Goal: Information Seeking & Learning: Learn about a topic

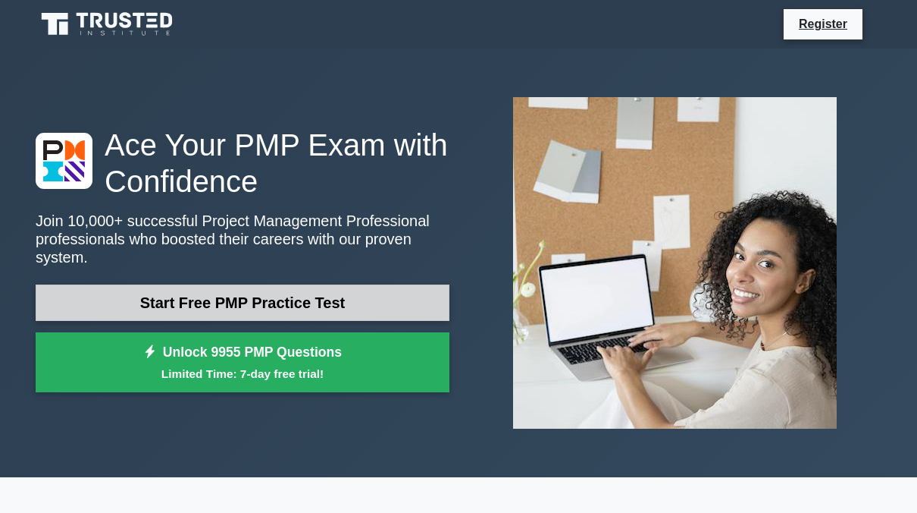
click at [227, 292] on link "Start Free PMP Practice Test" at bounding box center [243, 302] width 414 height 36
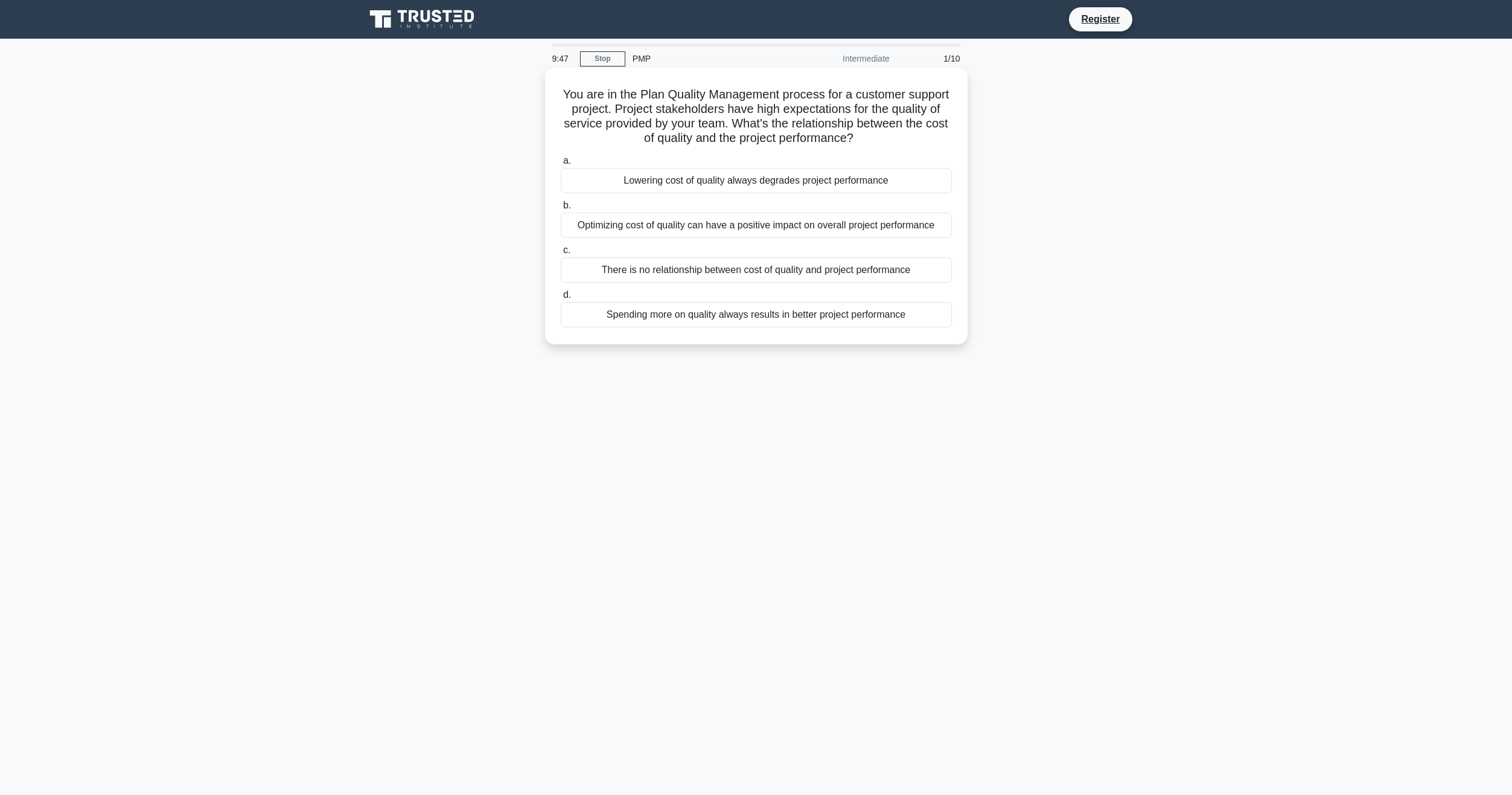
drag, startPoint x: 912, startPoint y: 137, endPoint x: 573, endPoint y: 91, distance: 342.1
click at [573, 91] on h5 "You are in the Plan Quality Management process for a customer support project. …" at bounding box center [756, 116] width 393 height 59
click at [730, 181] on div "Lowering cost of quality always degrades project performance" at bounding box center [756, 181] width 391 height 25
click at [561, 165] on input "a. Lowering cost of quality always degrades project performance" at bounding box center [561, 161] width 0 height 8
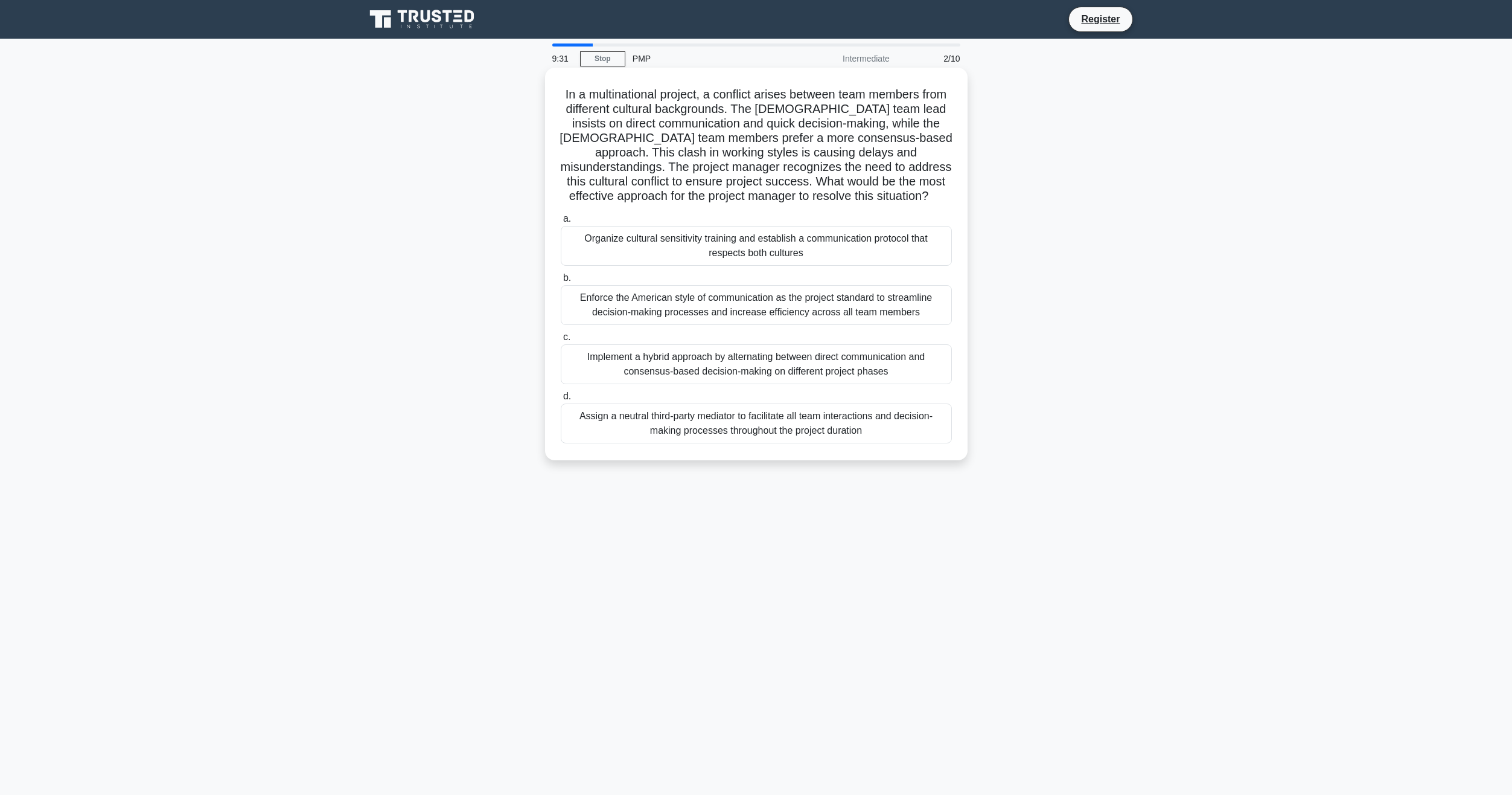
click at [715, 248] on div "Organize cultural sensitivity training and establish a communication protocol t…" at bounding box center [756, 246] width 391 height 40
click at [561, 223] on input "a. Organize cultural sensitivity training and establish a communication protoco…" at bounding box center [561, 219] width 0 height 8
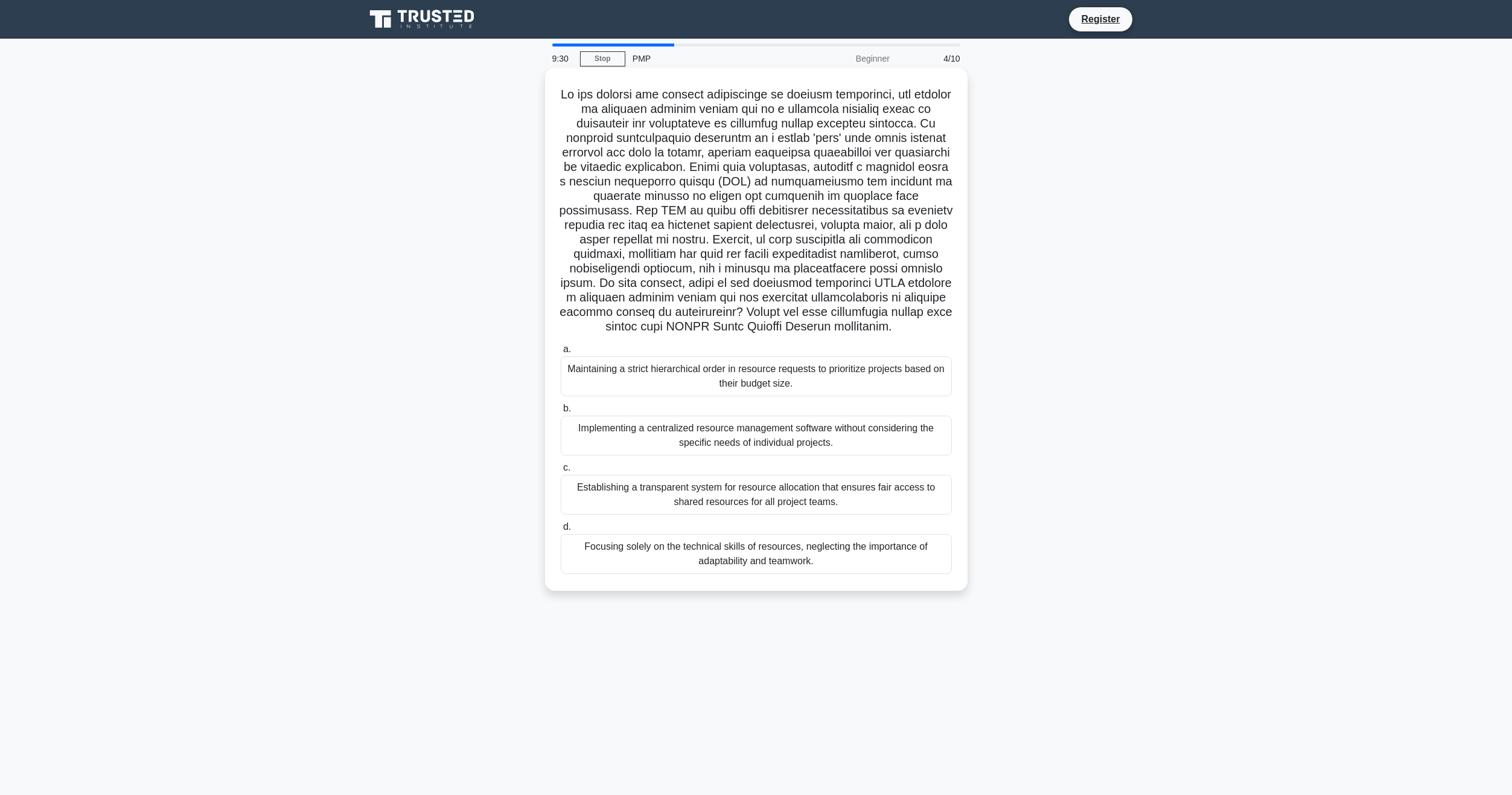
click at [666, 408] on div "Implementing a centralized resource management software without considering the…" at bounding box center [756, 436] width 391 height 40
click at [561, 408] on input "b. Implementing a centralized resource management software without considering …" at bounding box center [561, 409] width 0 height 8
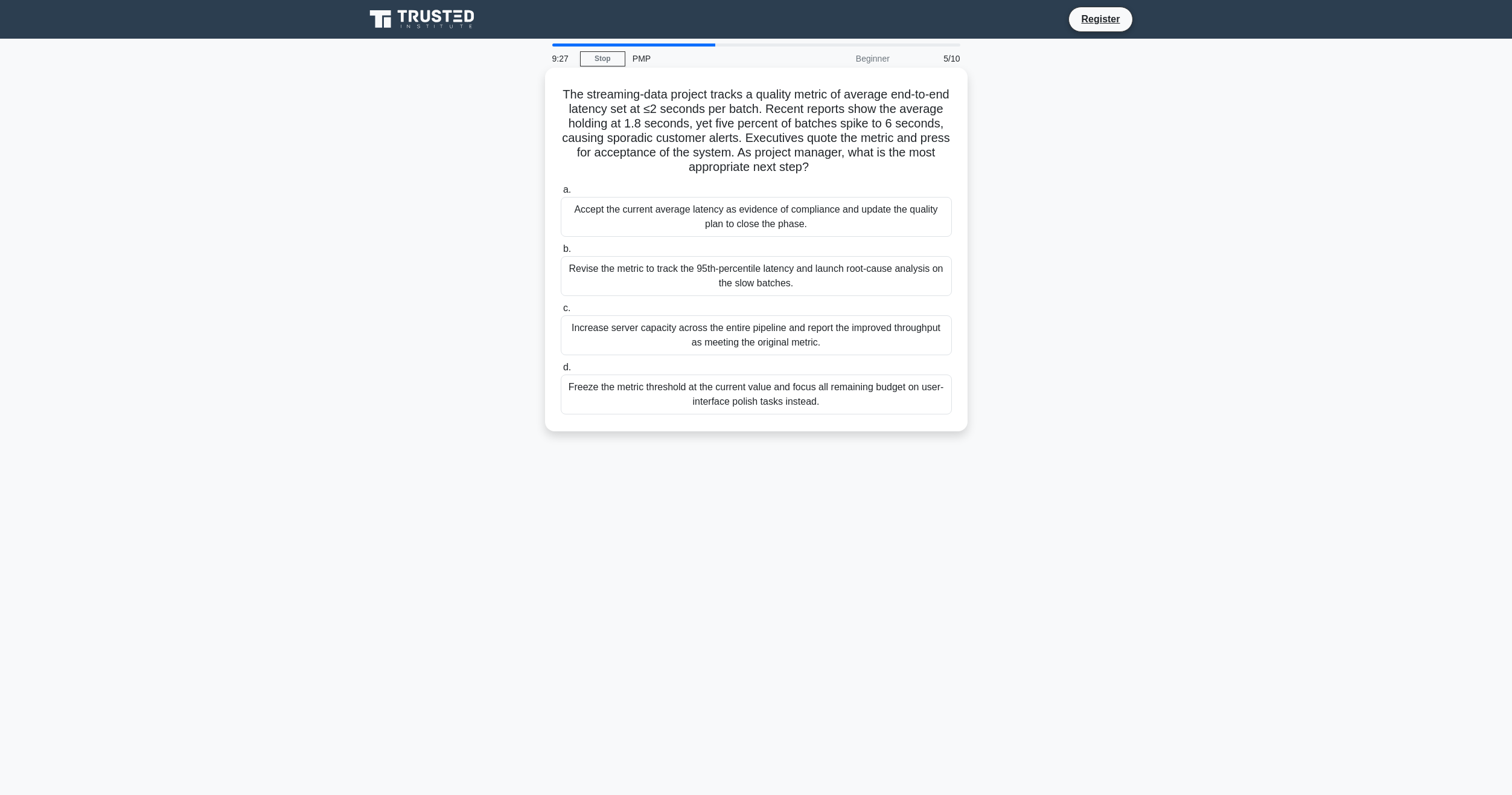
click at [649, 230] on div "Accept the current average latency as evidence of compliance and update the qua…" at bounding box center [756, 217] width 391 height 40
click at [561, 194] on input "a. Accept the current average latency as evidence of compliance and update the …" at bounding box center [561, 190] width 0 height 8
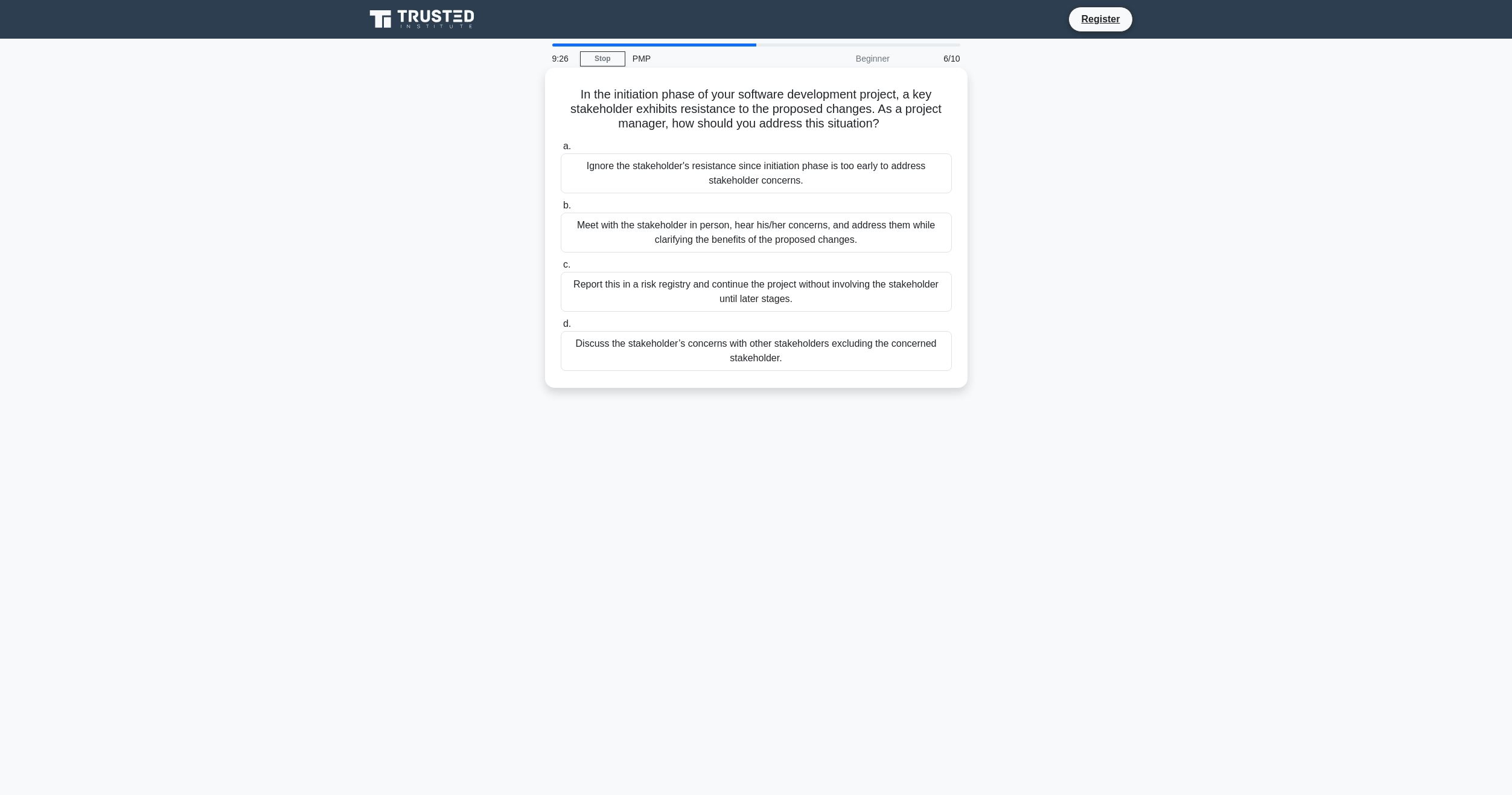
click at [647, 239] on div "Meet with the stakeholder in person, hear his/her concerns, and address them wh…" at bounding box center [756, 233] width 391 height 40
click at [561, 210] on input "b. Meet with the stakeholder in person, hear his/her concerns, and address them…" at bounding box center [561, 206] width 0 height 8
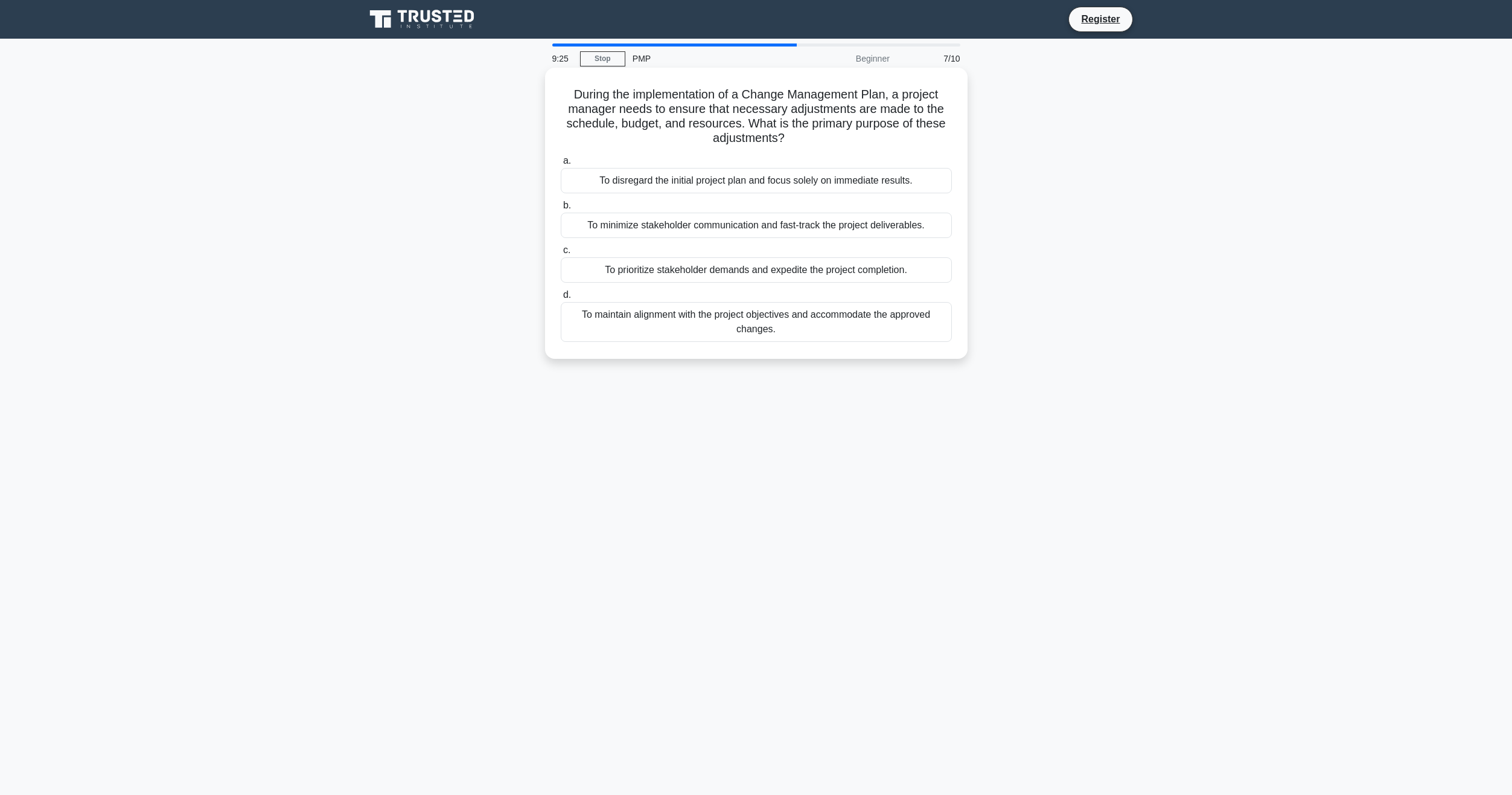
click at [678, 315] on div "To maintain alignment with the project objectives and accommodate the approved …" at bounding box center [756, 322] width 391 height 40
click at [561, 299] on input "d. To maintain alignment with the project objectives and accommodate the approv…" at bounding box center [561, 295] width 0 height 8
